Goal: Transaction & Acquisition: Purchase product/service

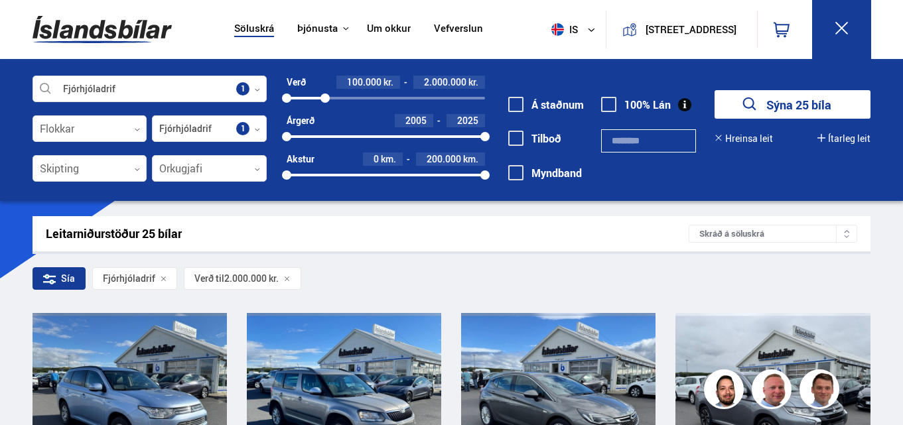
drag, startPoint x: 326, startPoint y: 92, endPoint x: 338, endPoint y: 95, distance: 11.8
click at [338, 95] on div "100000 2000000" at bounding box center [385, 98] width 198 height 12
drag, startPoint x: 288, startPoint y: 95, endPoint x: 324, endPoint y: 101, distance: 37.0
click at [324, 101] on div at bounding box center [324, 98] width 9 height 9
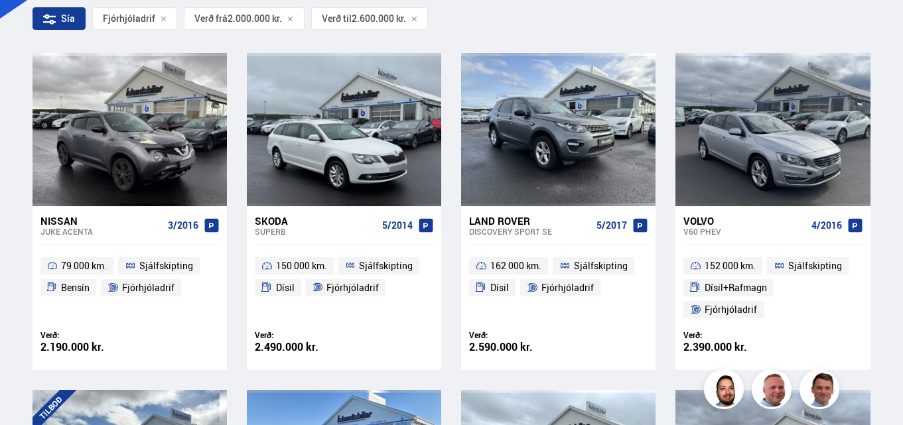
scroll to position [245, 0]
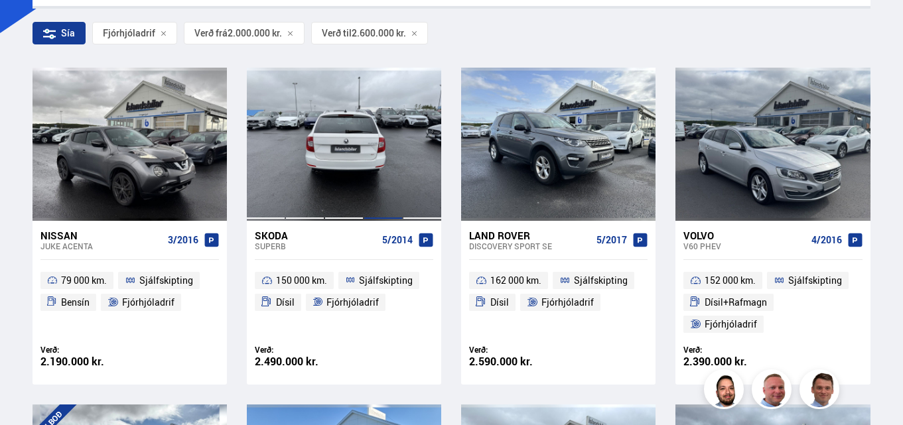
click at [367, 180] on div at bounding box center [382, 144] width 39 height 153
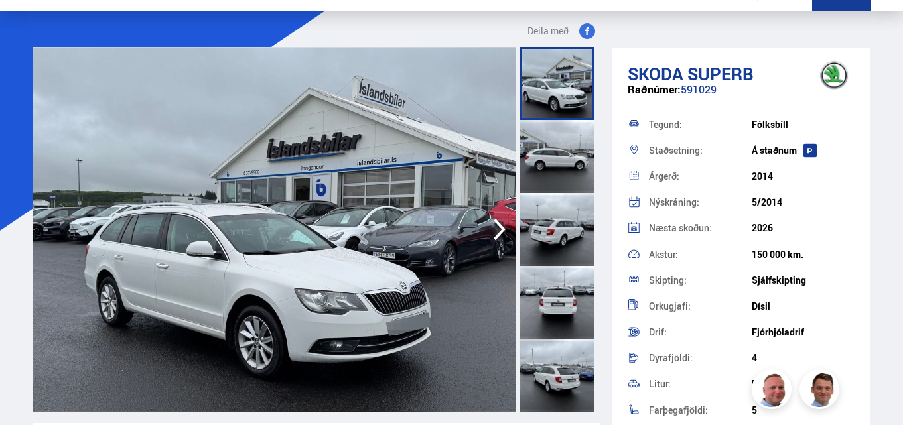
scroll to position [66, 0]
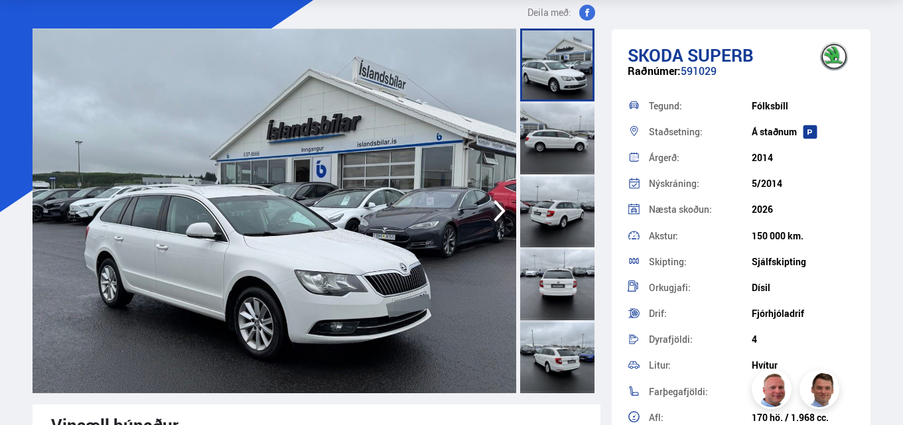
click at [490, 217] on icon "button" at bounding box center [499, 211] width 27 height 32
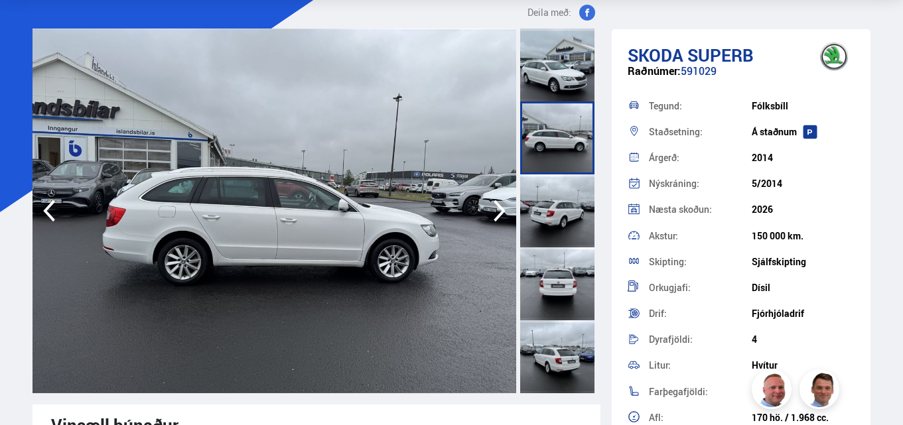
click at [490, 217] on icon "button" at bounding box center [499, 211] width 27 height 32
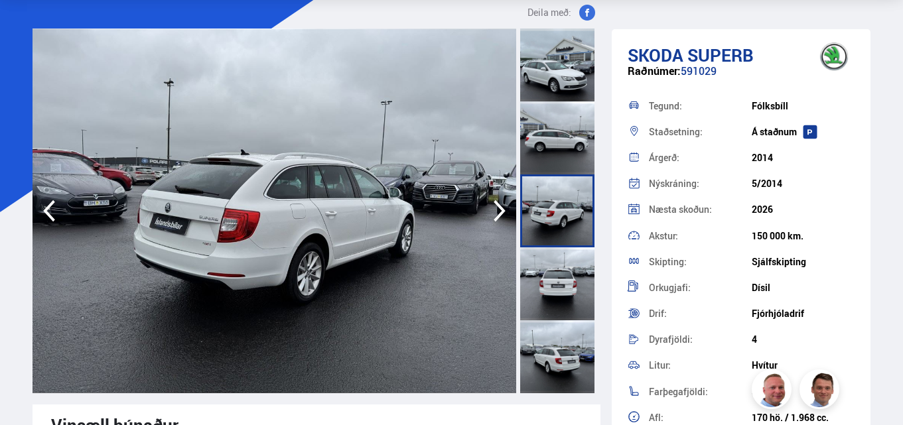
click at [490, 217] on icon "button" at bounding box center [499, 211] width 27 height 32
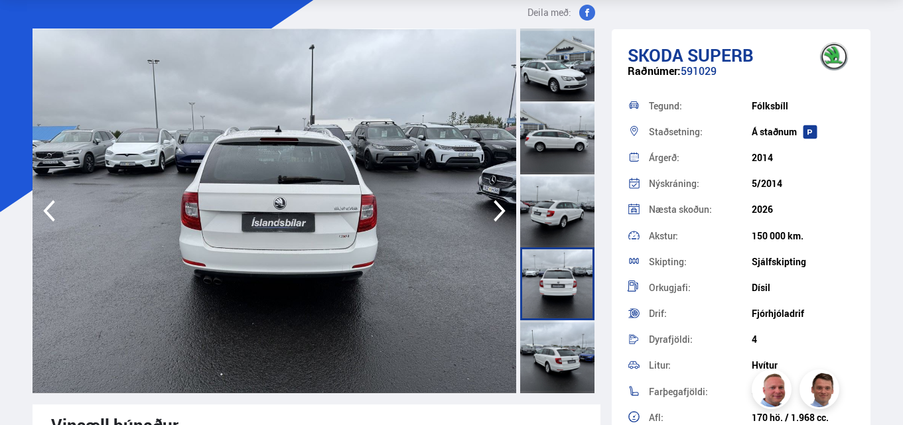
click at [490, 217] on icon "button" at bounding box center [499, 211] width 27 height 32
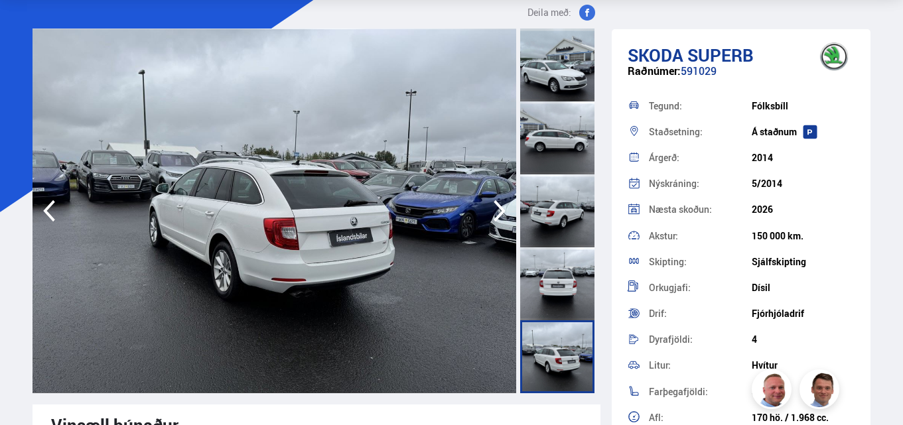
click at [490, 217] on icon "button" at bounding box center [499, 211] width 27 height 32
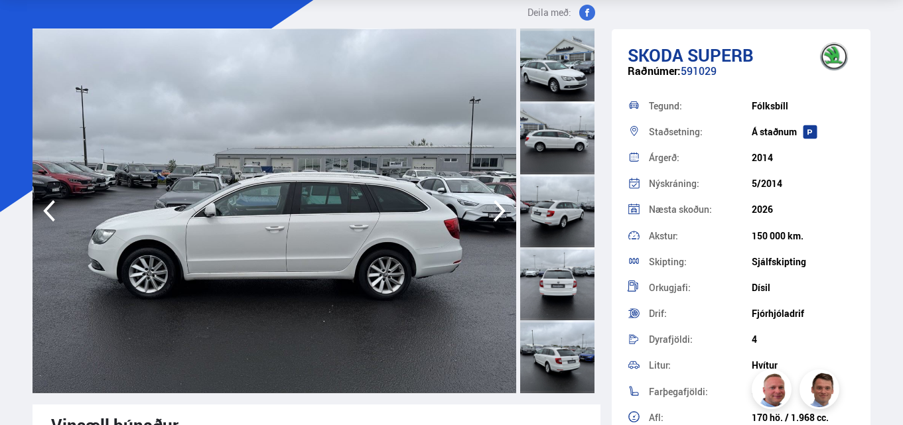
click at [490, 217] on icon "button" at bounding box center [499, 211] width 27 height 32
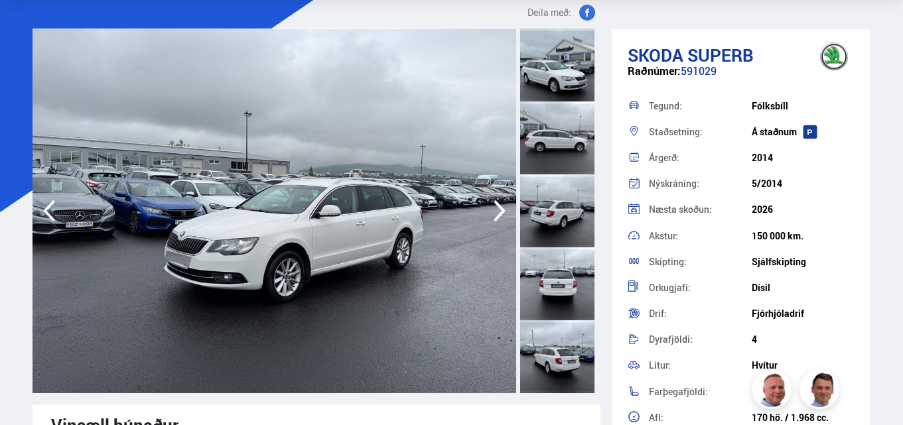
click at [489, 218] on icon "button" at bounding box center [499, 211] width 27 height 32
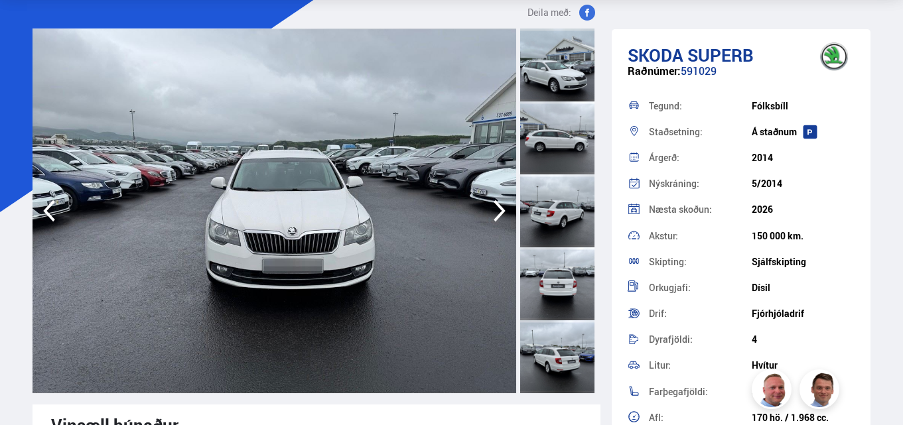
click at [489, 218] on icon "button" at bounding box center [499, 211] width 27 height 32
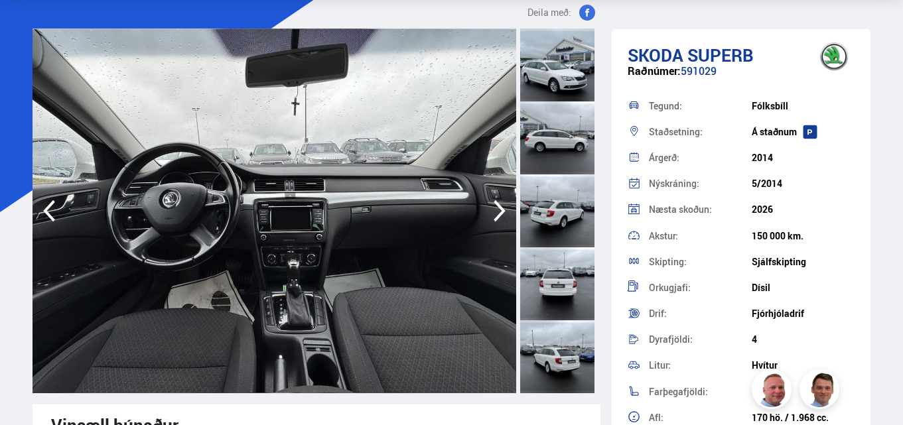
click at [489, 217] on icon "button" at bounding box center [499, 211] width 27 height 32
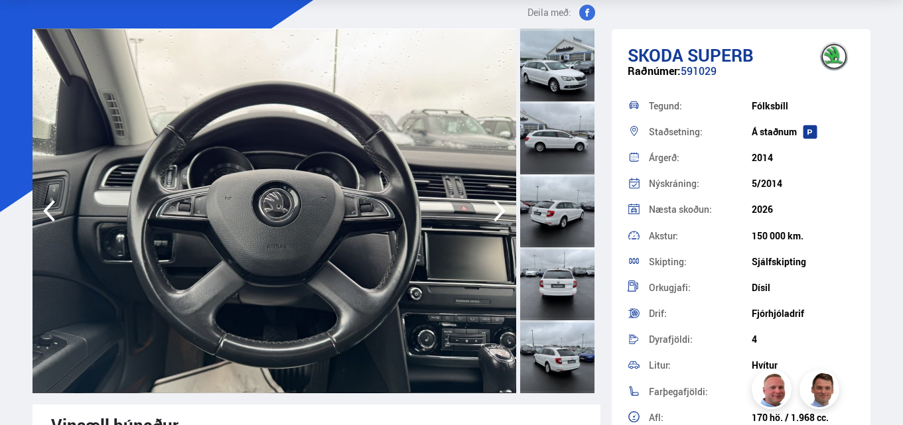
click at [489, 217] on icon "button" at bounding box center [499, 211] width 27 height 32
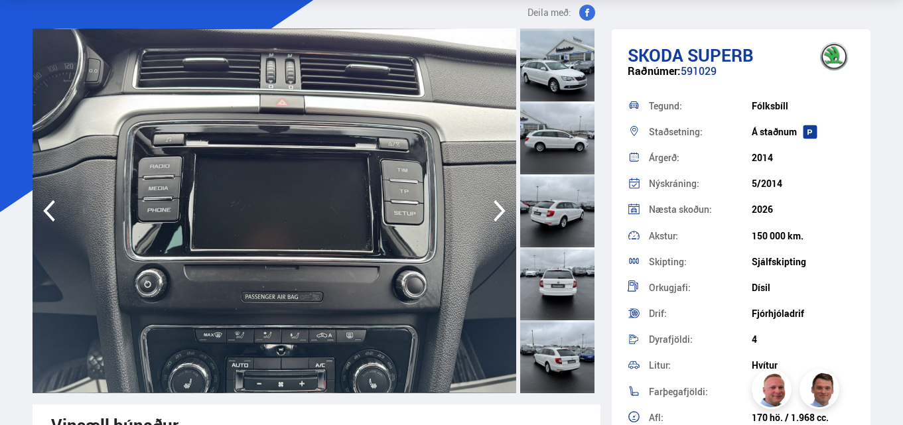
click at [489, 217] on icon "button" at bounding box center [499, 211] width 27 height 32
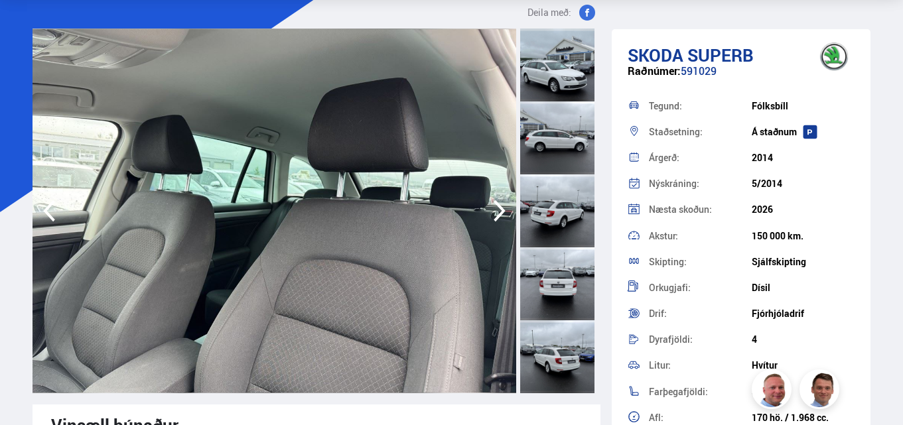
click at [496, 212] on icon "button" at bounding box center [499, 211] width 27 height 32
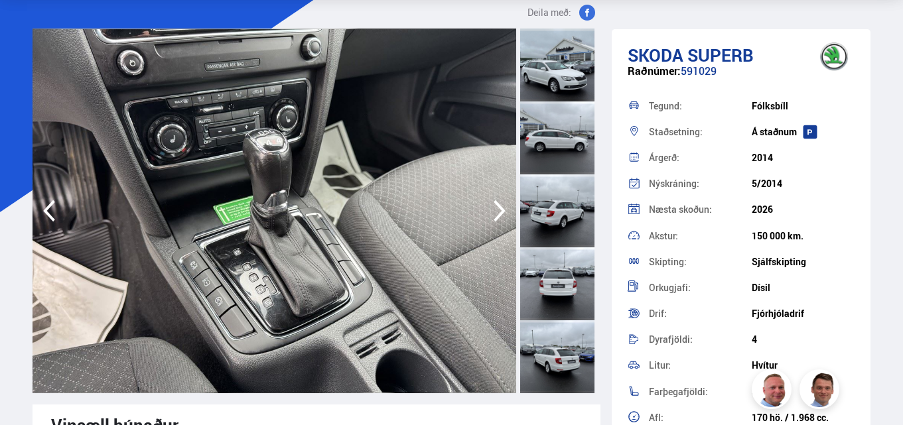
click at [495, 212] on icon "button" at bounding box center [499, 211] width 27 height 32
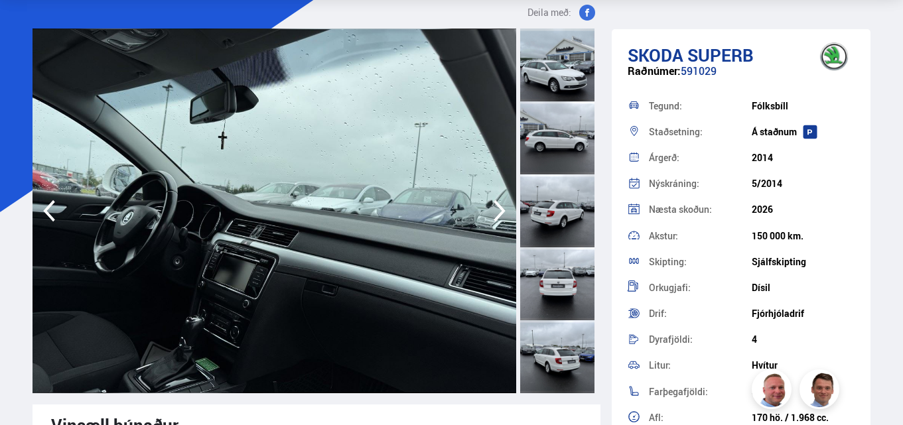
click at [495, 212] on icon "button" at bounding box center [499, 211] width 27 height 32
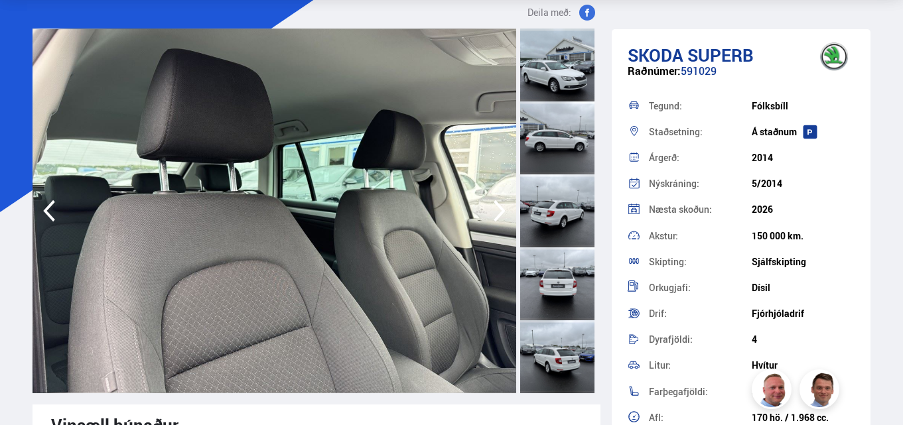
click at [495, 213] on icon "button" at bounding box center [499, 211] width 27 height 32
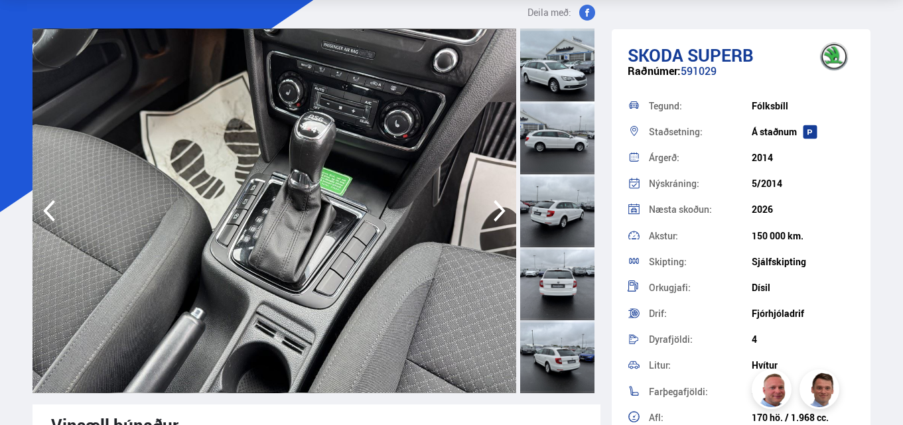
click at [493, 214] on icon "button" at bounding box center [499, 211] width 27 height 32
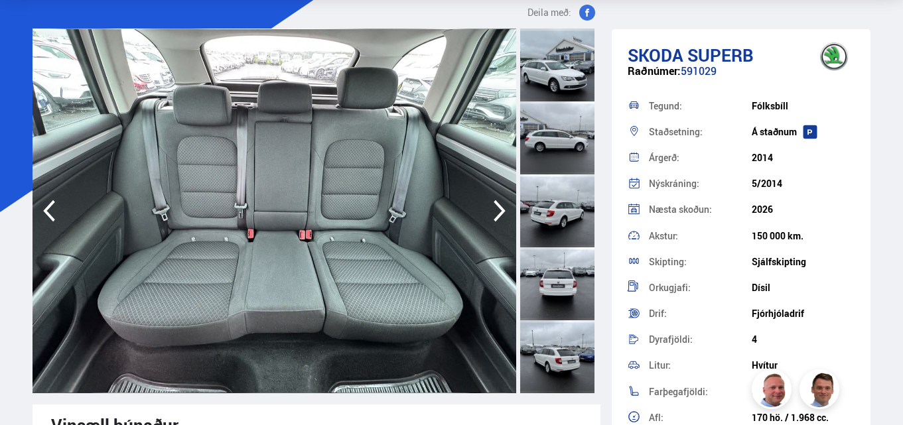
click at [493, 214] on icon "button" at bounding box center [499, 211] width 27 height 32
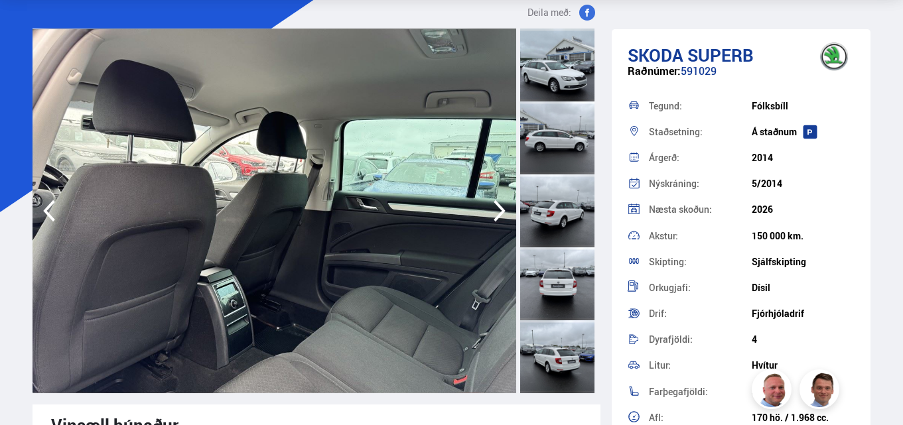
click at [493, 217] on icon "button" at bounding box center [499, 211] width 27 height 32
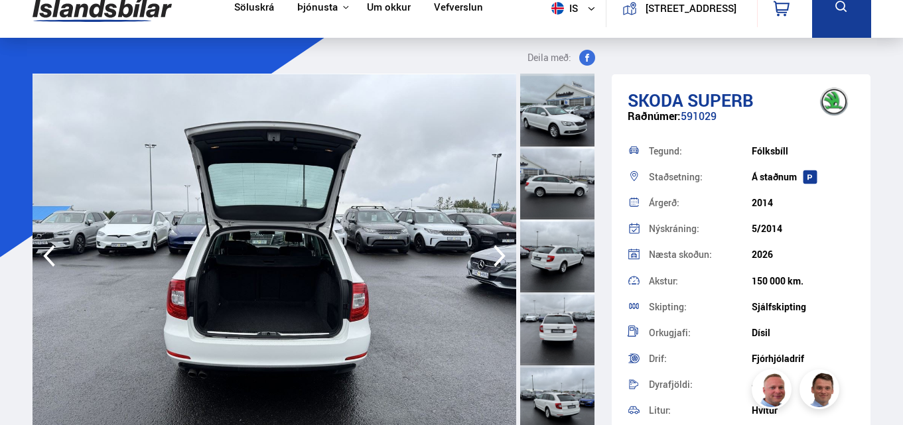
scroll to position [0, 0]
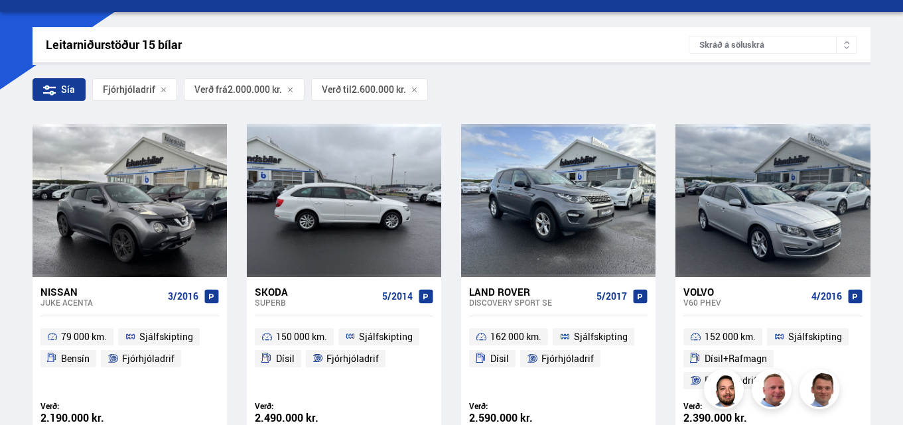
scroll to position [255, 0]
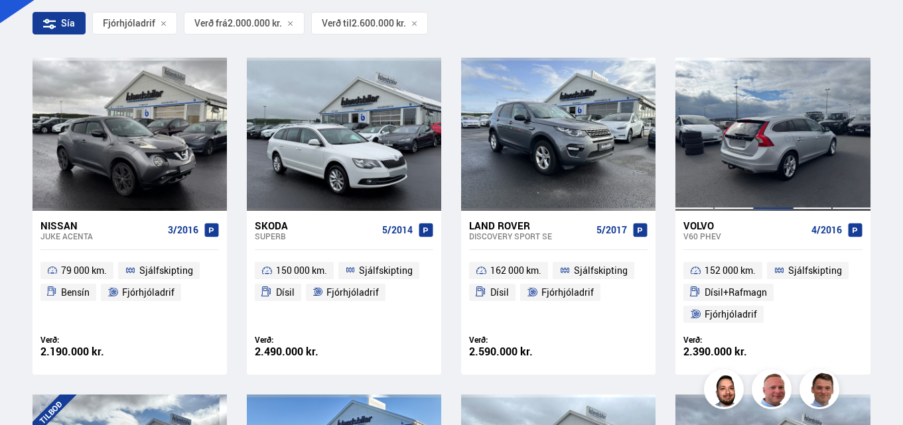
click at [762, 141] on div at bounding box center [772, 134] width 39 height 153
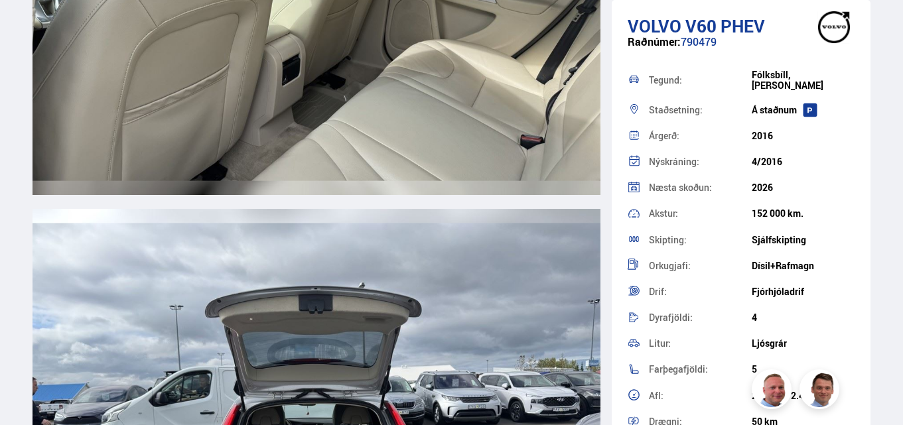
scroll to position [9682, 0]
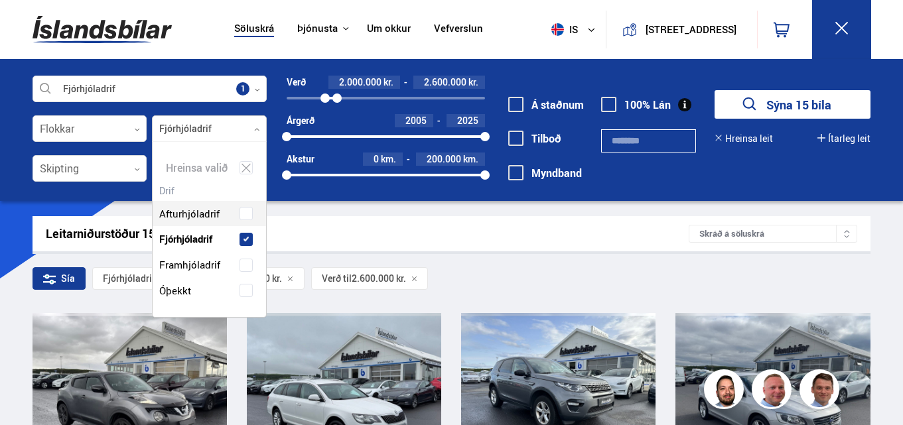
click at [207, 129] on div at bounding box center [209, 129] width 115 height 27
click at [245, 236] on div "Afturhjóladrif Fjórhjóladrif Framhjóladrif Óþekkt" at bounding box center [209, 242] width 113 height 123
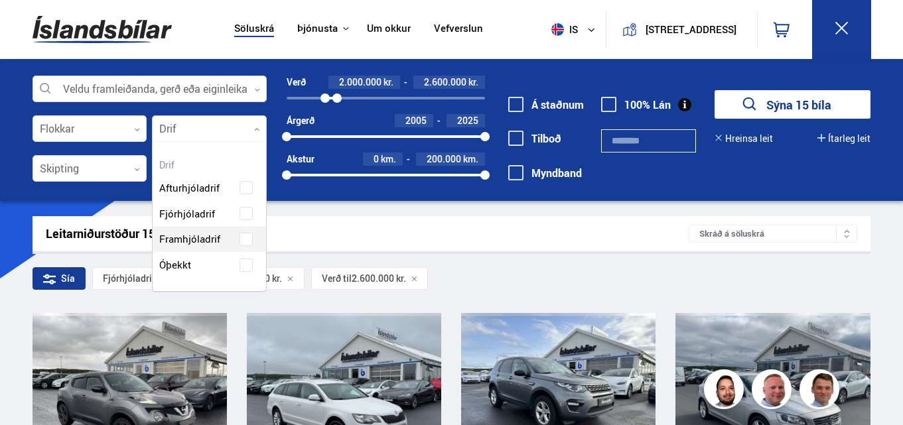
scroll to position [152, 116]
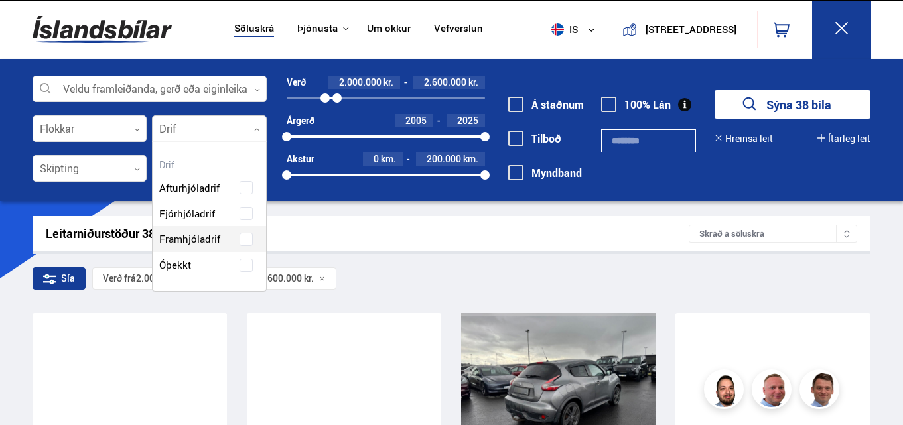
scroll to position [199, 0]
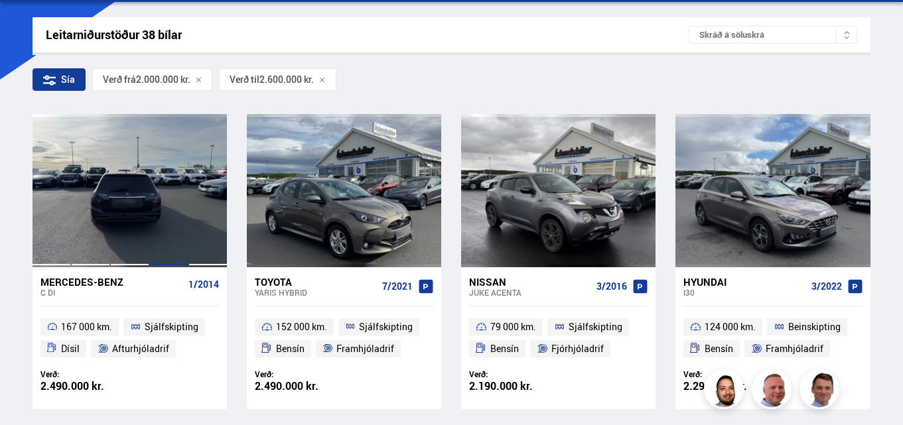
click at [172, 194] on div at bounding box center [168, 190] width 39 height 153
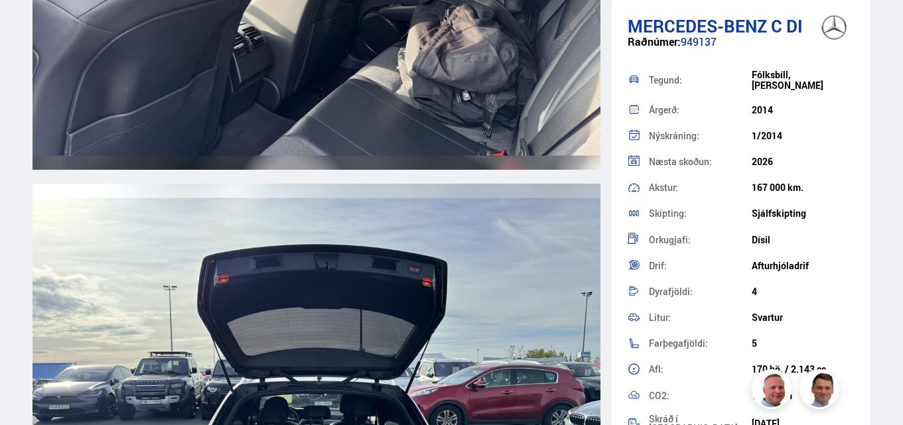
scroll to position [10213, 0]
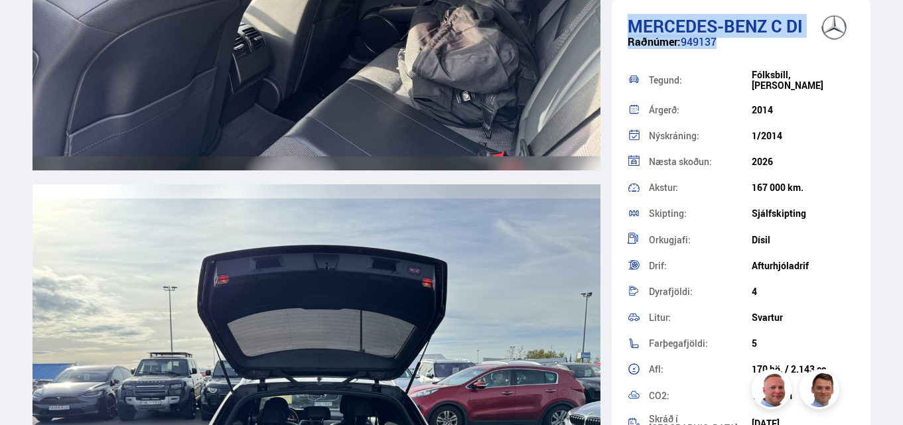
drag, startPoint x: 627, startPoint y: 22, endPoint x: 804, endPoint y: 23, distance: 176.4
click at [804, 23] on div "Mercedes-Benz C DI Raðnúmer: 949137 Tegund: [GEOGRAPHIC_DATA], [GEOGRAPHIC_DATA…" at bounding box center [740, 285] width 259 height 570
click at [741, 41] on div "Raðnúmer: 949137" at bounding box center [740, 49] width 227 height 26
drag, startPoint x: 626, startPoint y: 25, endPoint x: 800, endPoint y: 17, distance: 174.6
click at [802, 22] on div "Mercedes-Benz C DI Raðnúmer: 949137 Tegund: [GEOGRAPHIC_DATA], [GEOGRAPHIC_DATA…" at bounding box center [740, 285] width 259 height 570
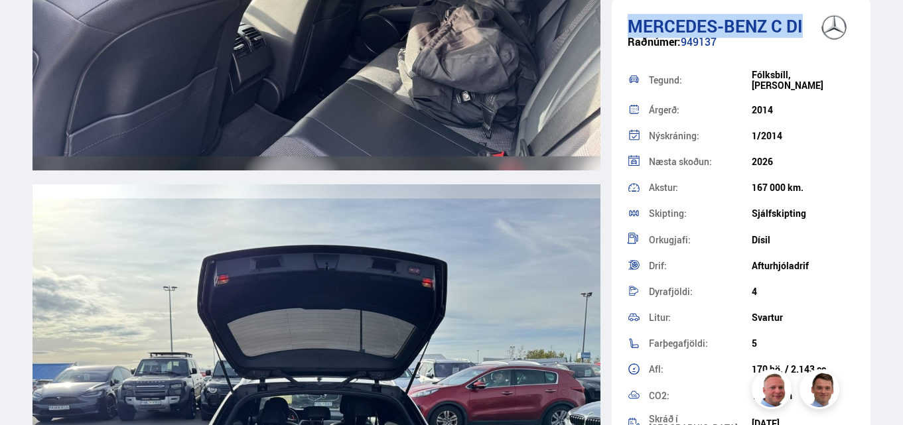
copy h1 "Mercedes-Benz C DI"
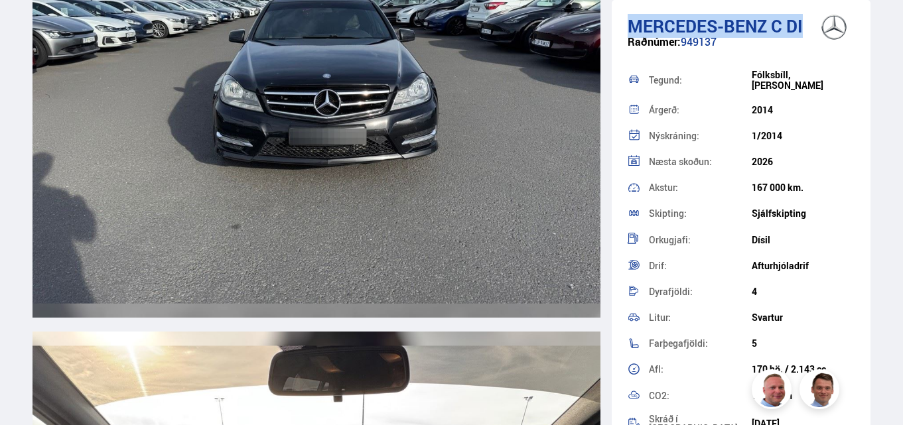
scroll to position [4775, 0]
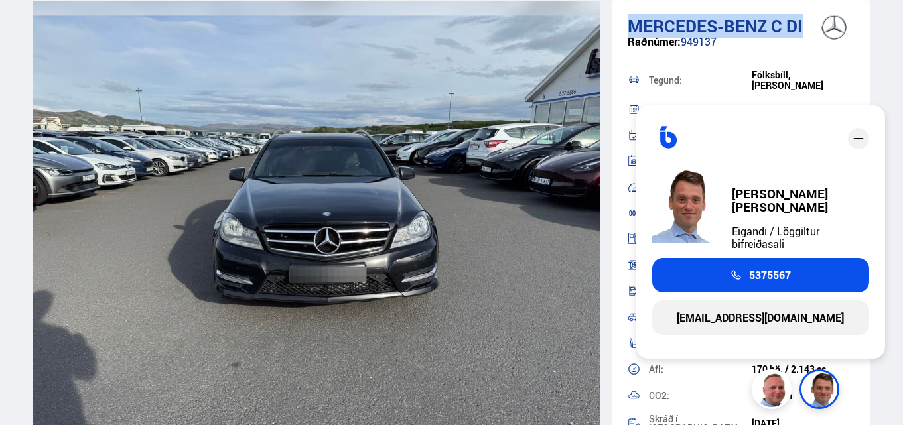
copy h1 "Mercedes-Benz C DI"
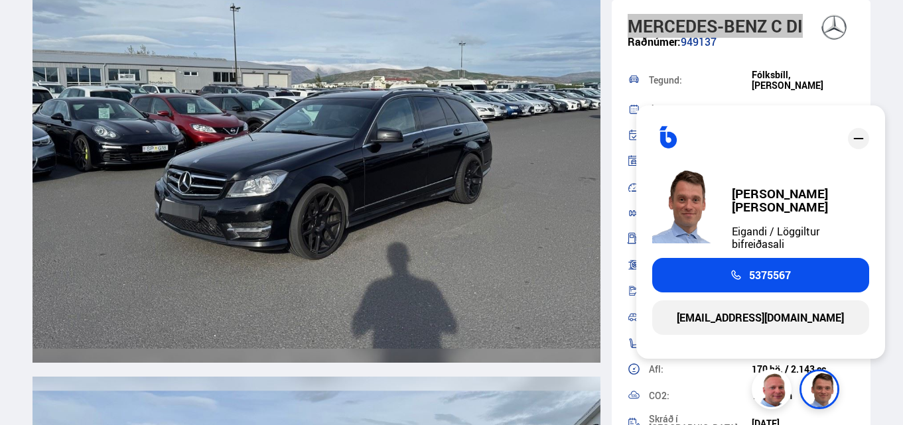
scroll to position [4510, 0]
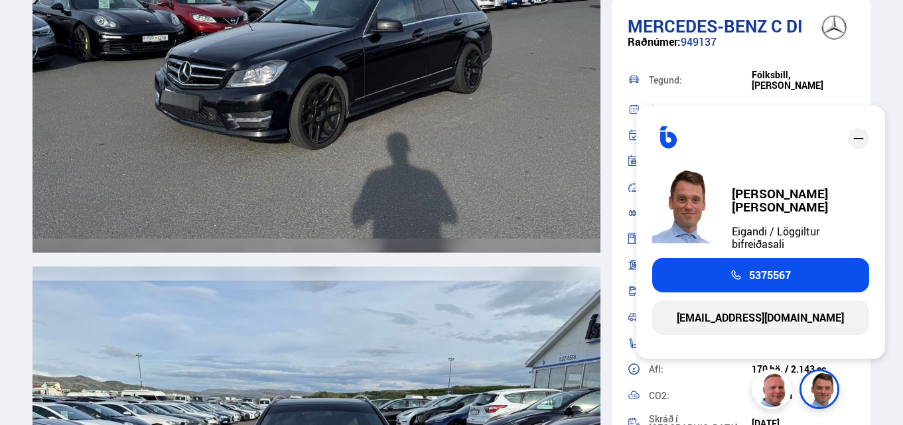
click at [852, 145] on icon "close" at bounding box center [858, 139] width 16 height 16
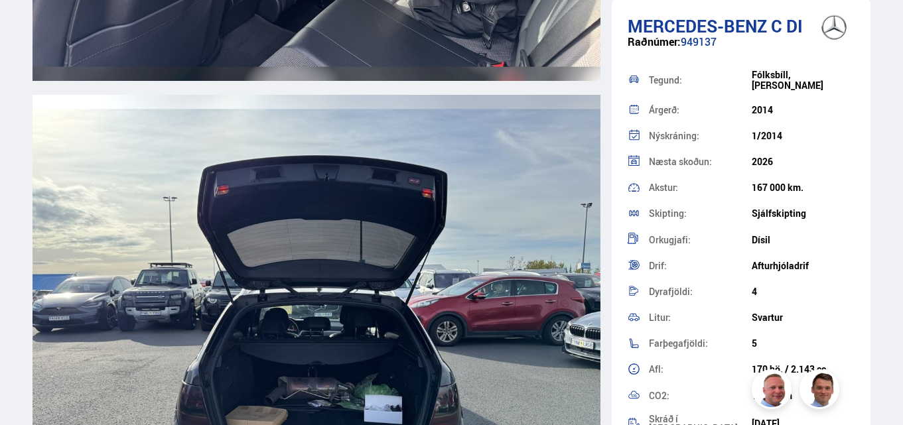
scroll to position [10279, 0]
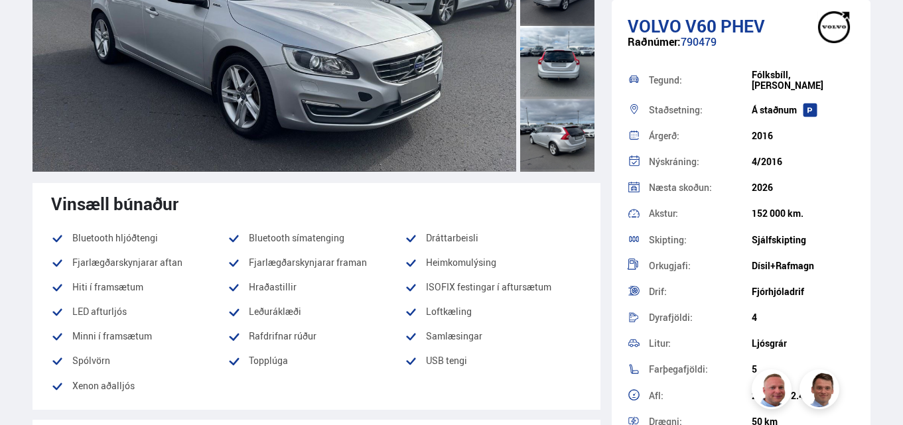
scroll to position [199, 0]
